Goal: Navigation & Orientation: Understand site structure

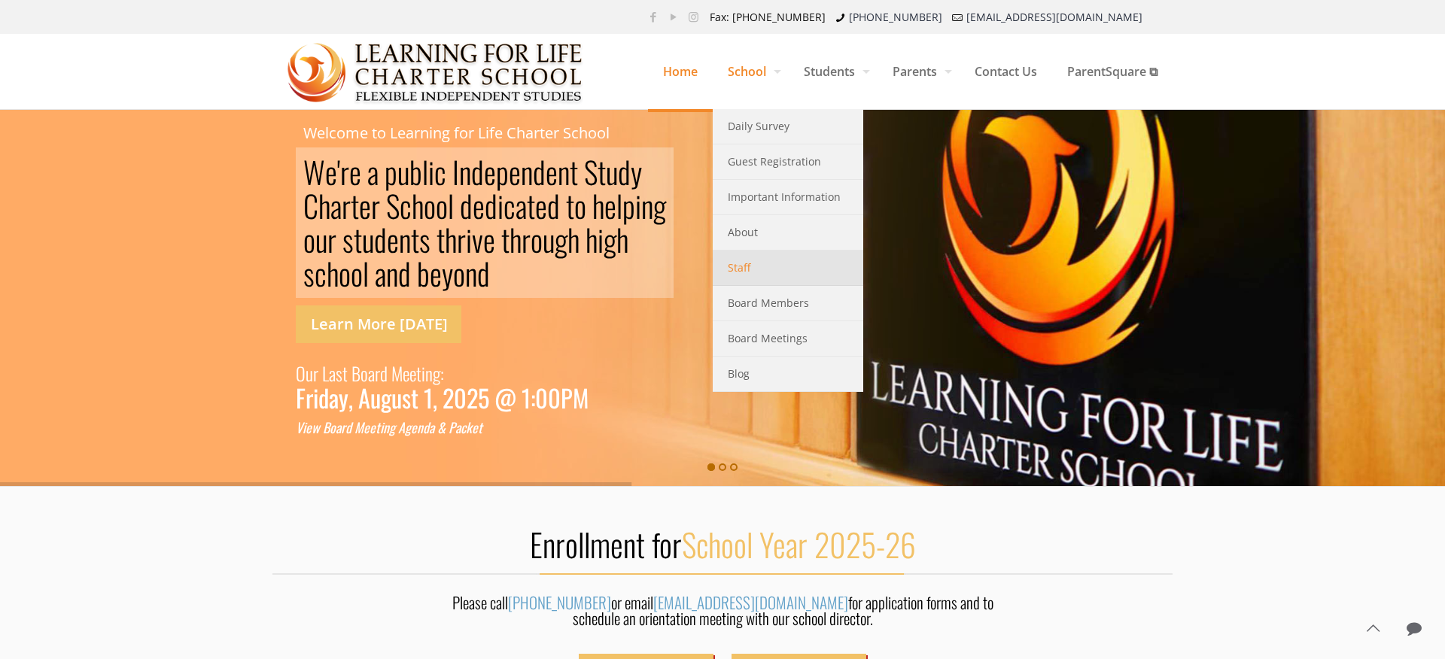
click at [741, 270] on span "Staff" at bounding box center [739, 268] width 23 height 20
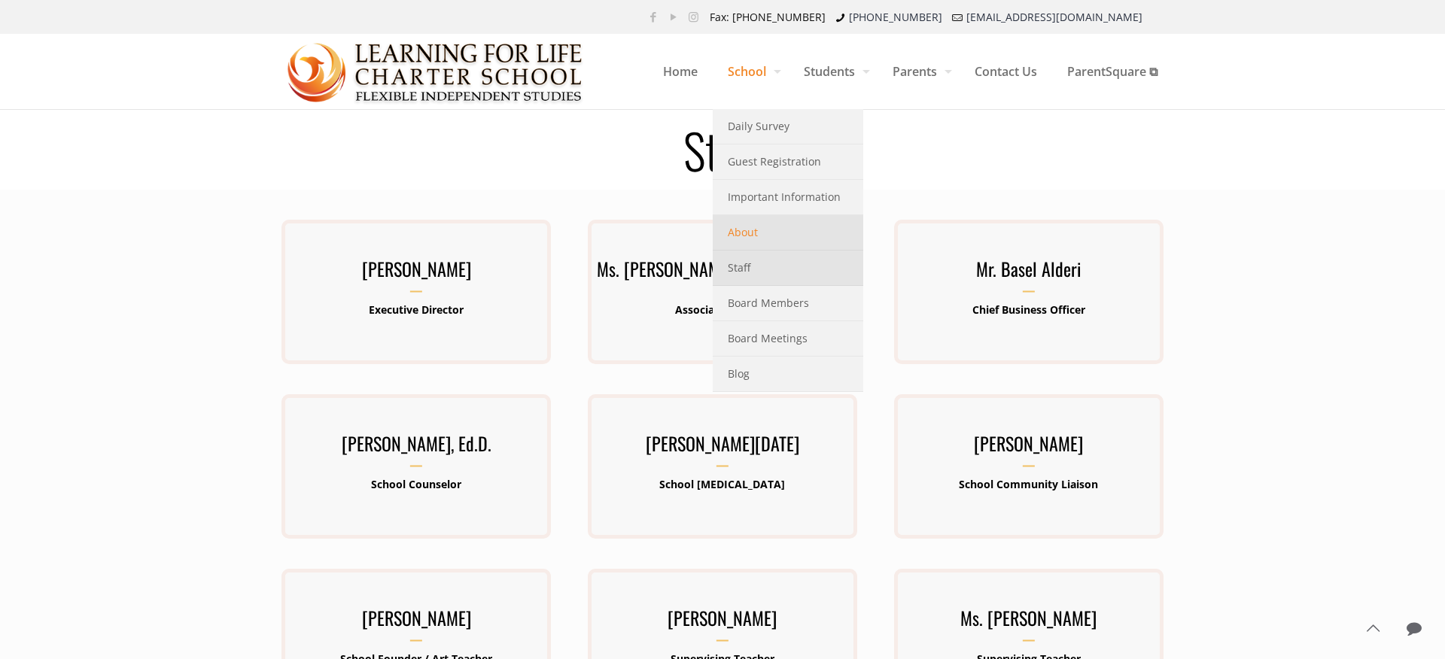
click at [758, 221] on link "About" at bounding box center [788, 232] width 151 height 35
